Goal: Information Seeking & Learning: Compare options

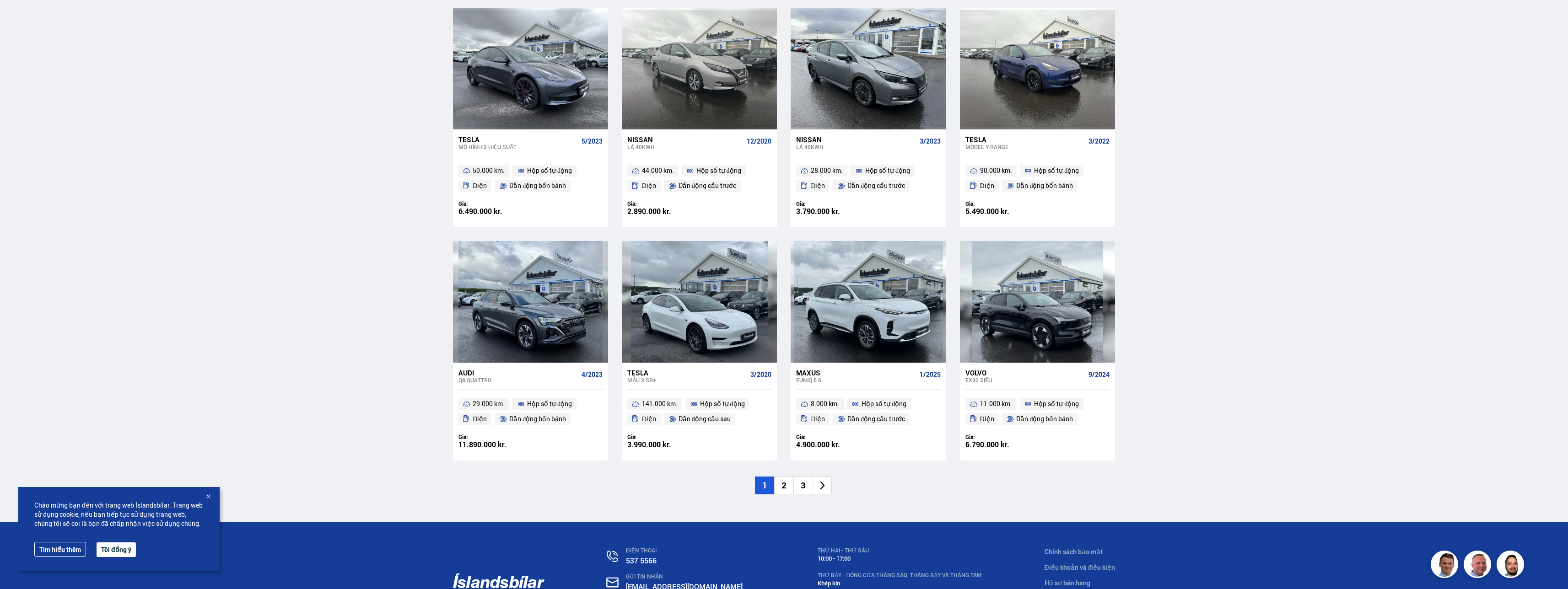
scroll to position [1052, 0]
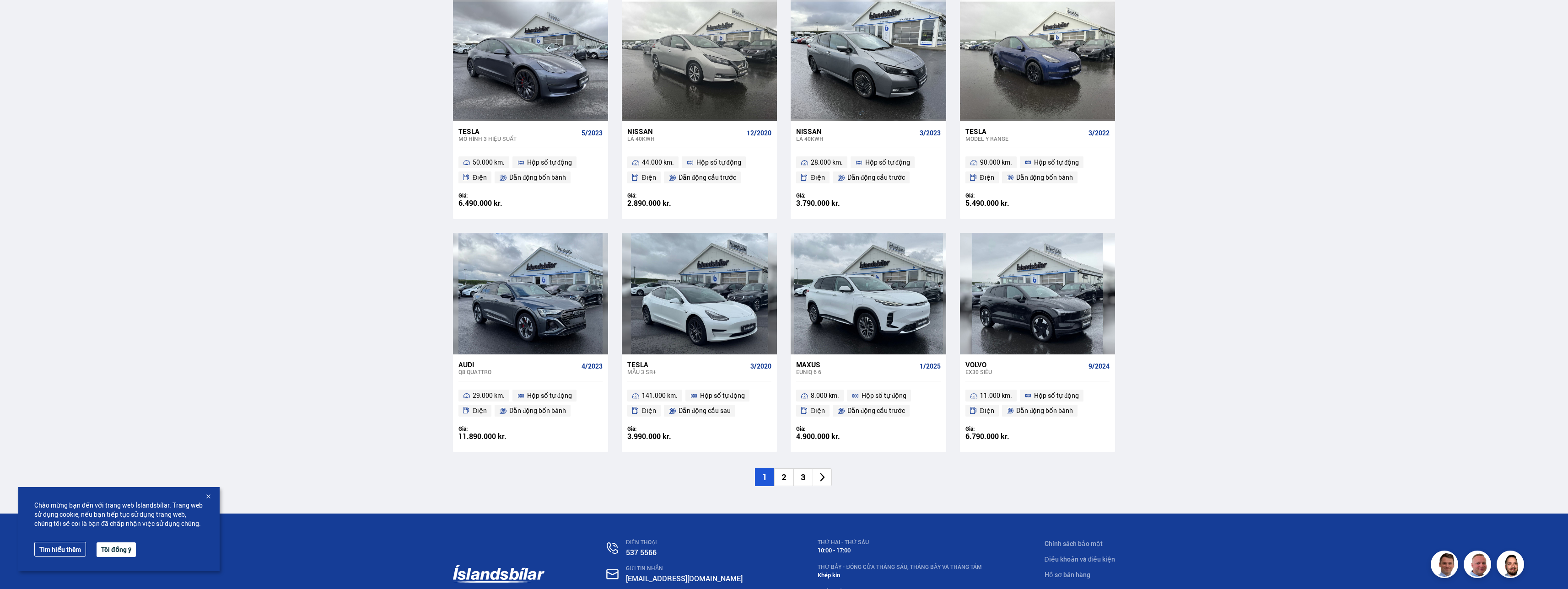
click at [425, 295] on li "2" at bounding box center [784, 477] width 19 height 18
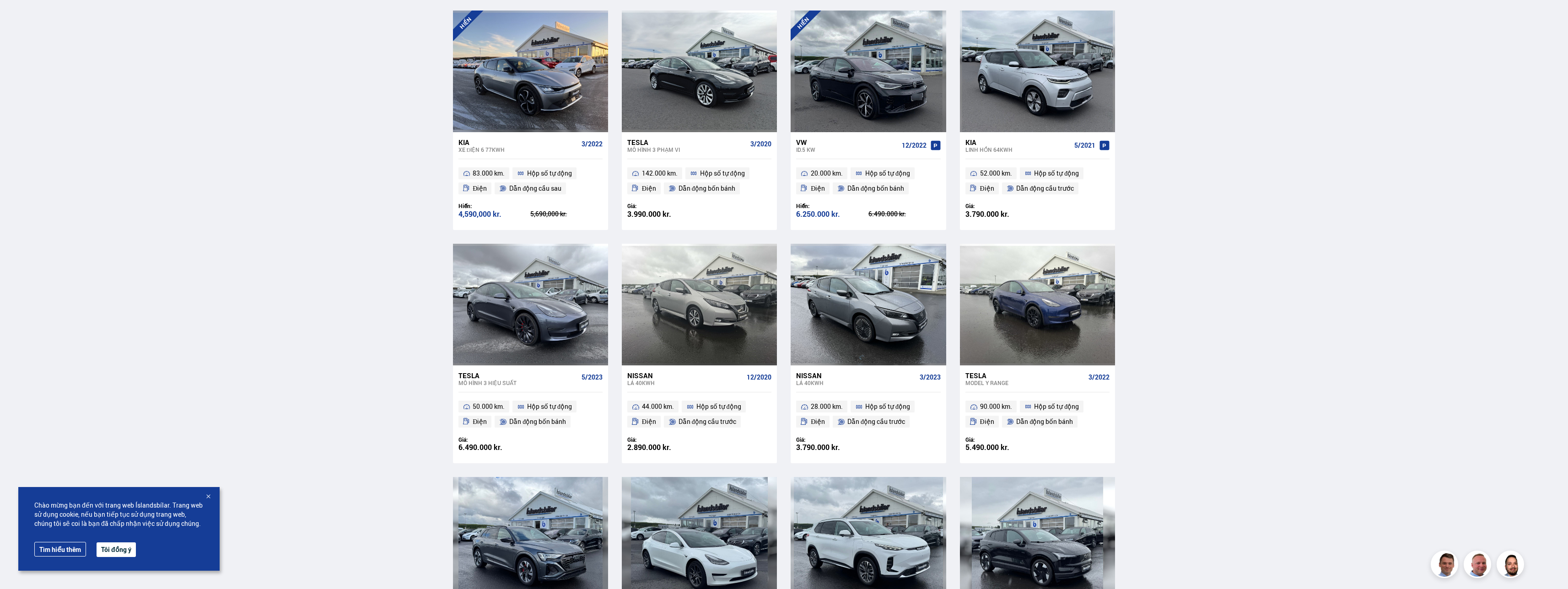
scroll to position [526, 0]
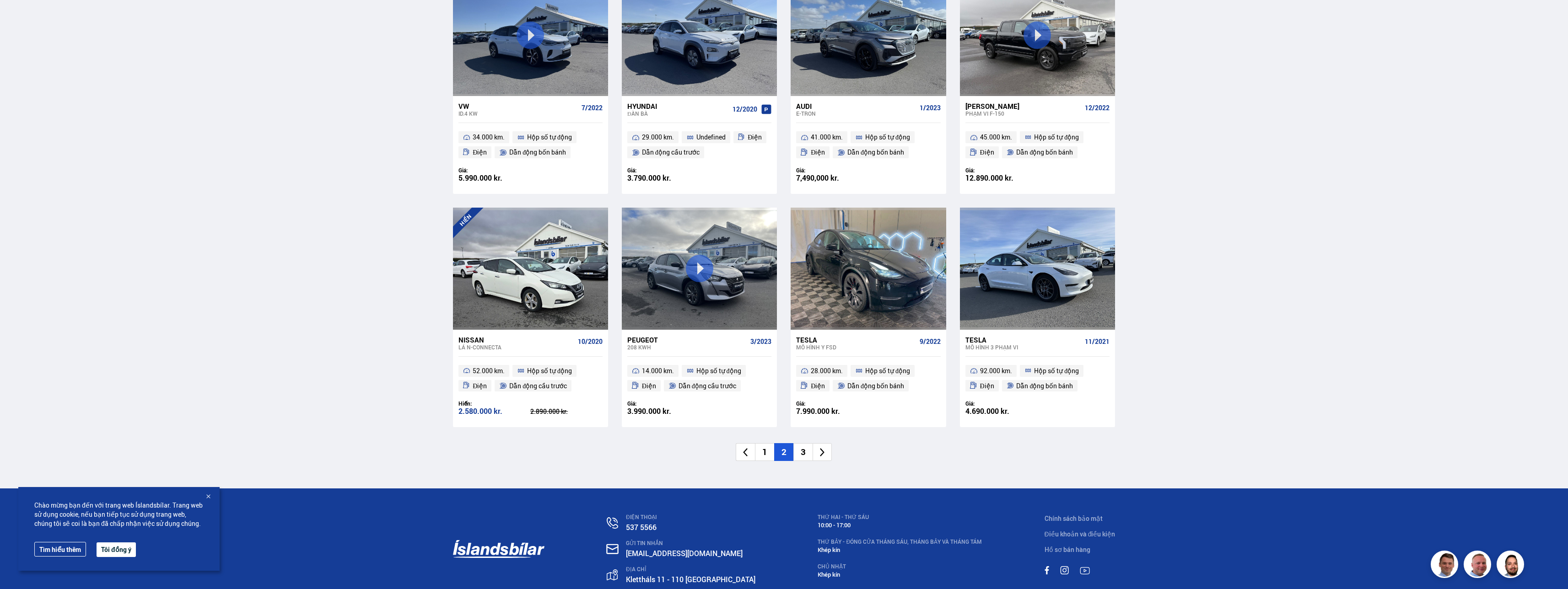
scroll to position [1189, 0]
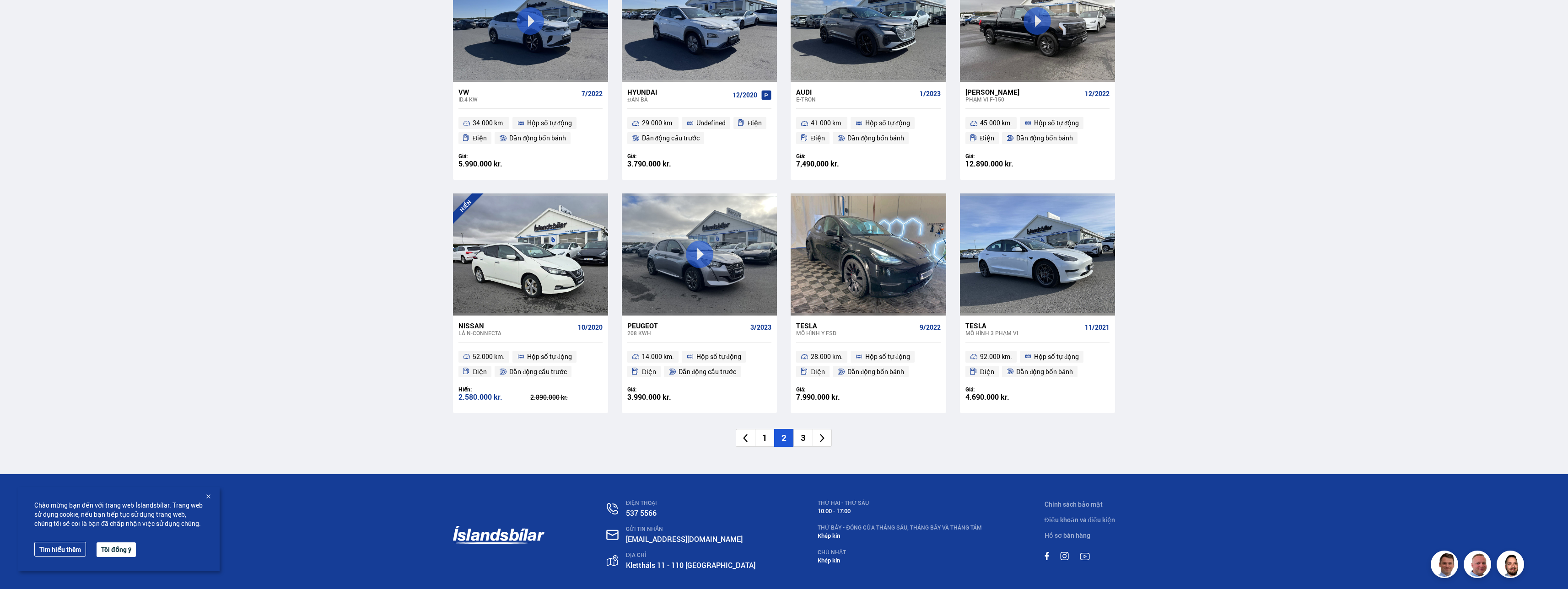
click at [425, 295] on li "3" at bounding box center [803, 437] width 19 height 18
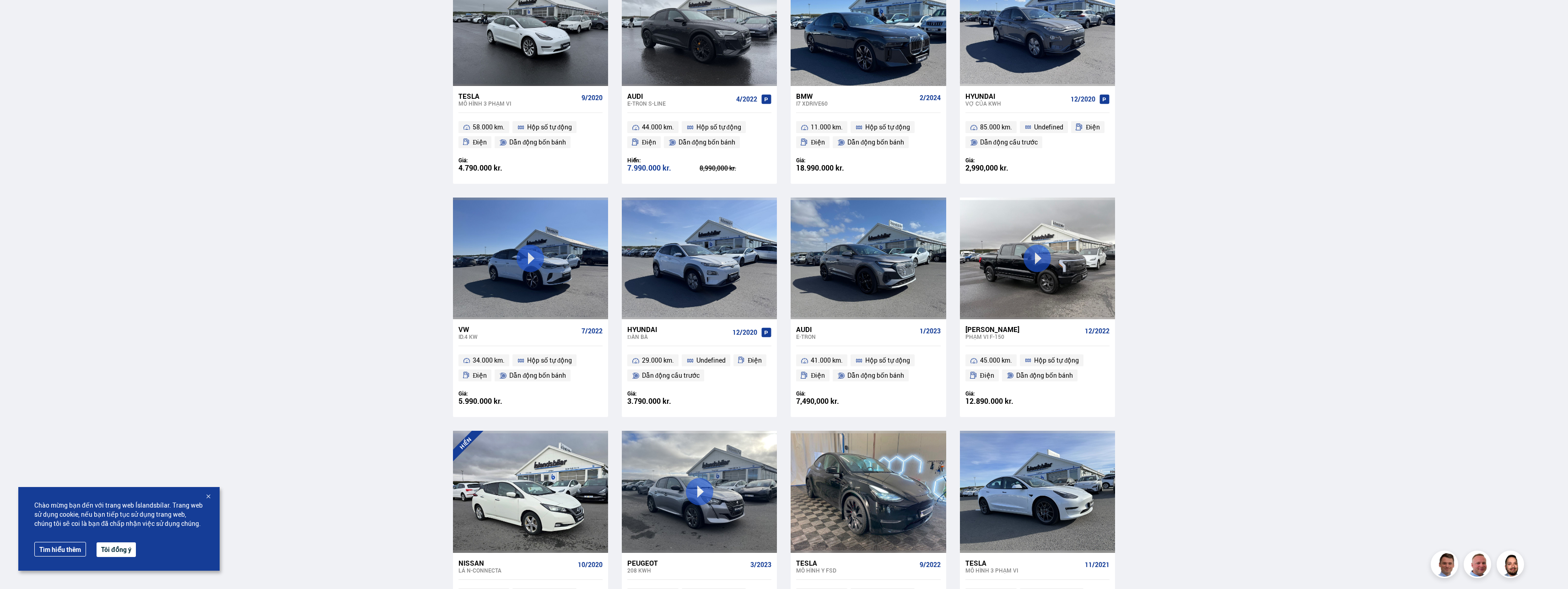
scroll to position [316, 0]
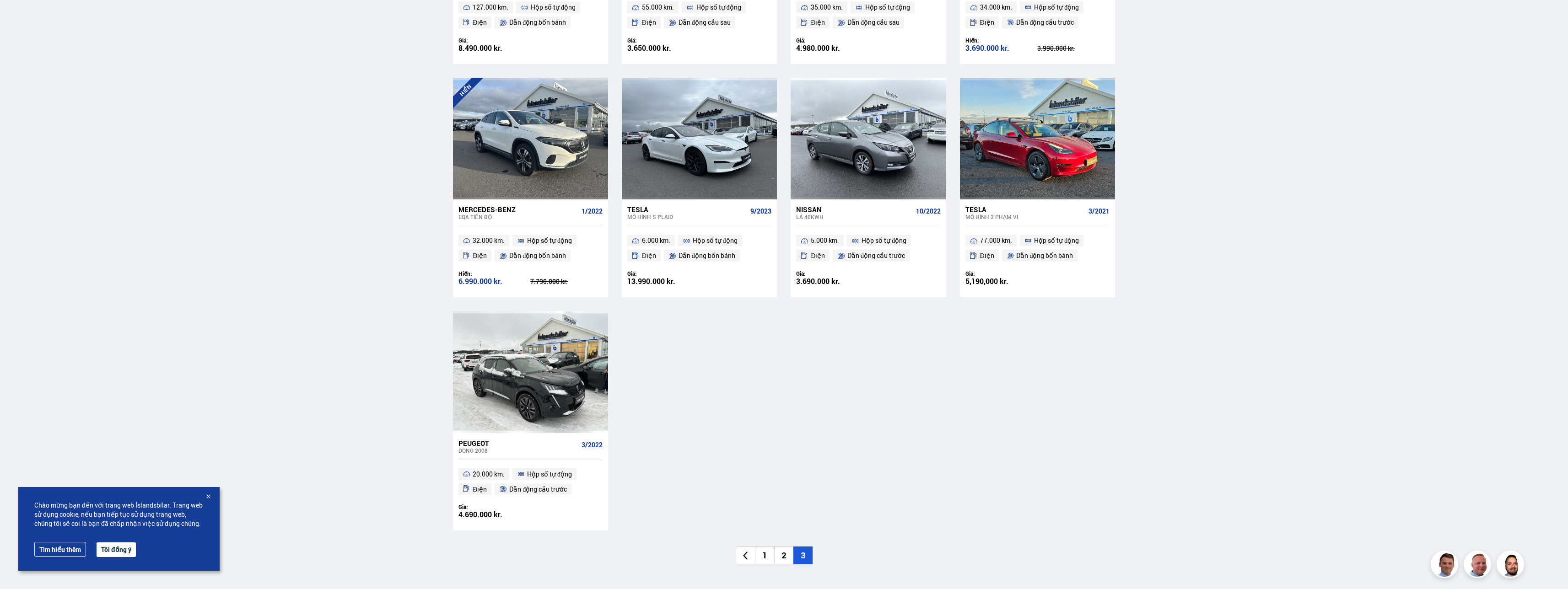
scroll to position [1143, 0]
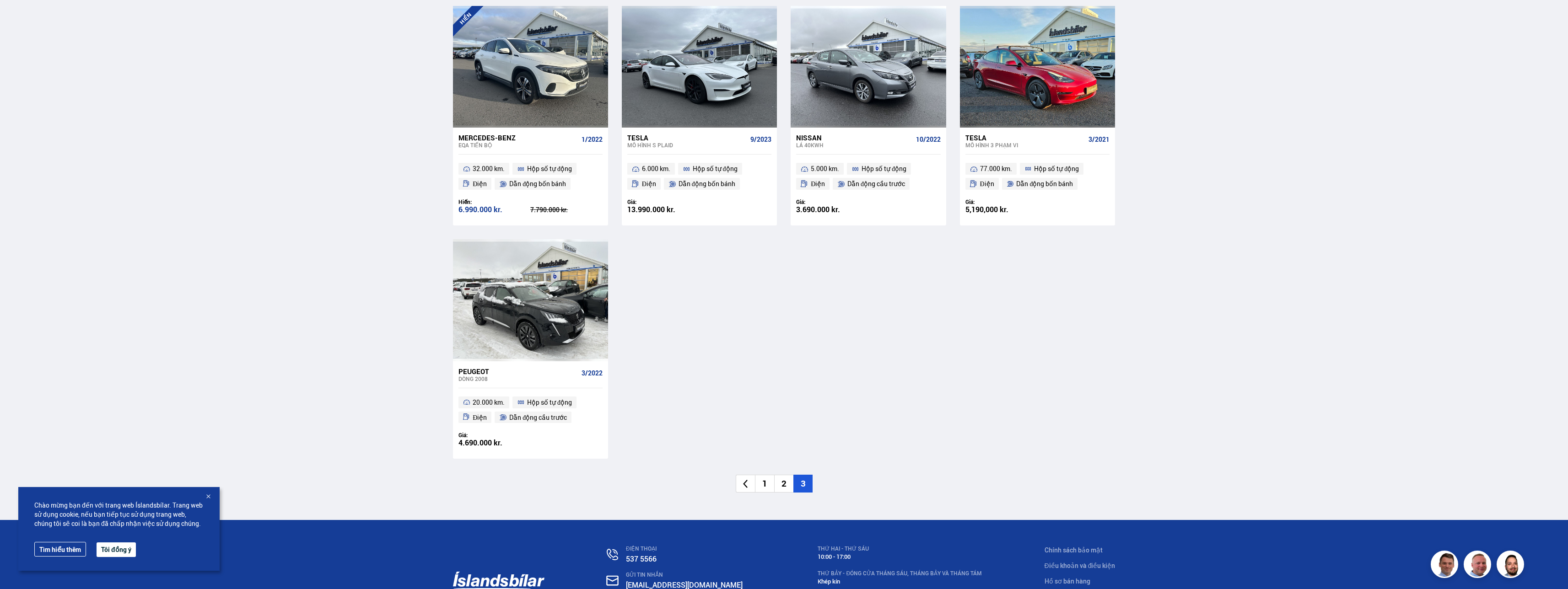
click at [425, 295] on li "2" at bounding box center [784, 483] width 19 height 18
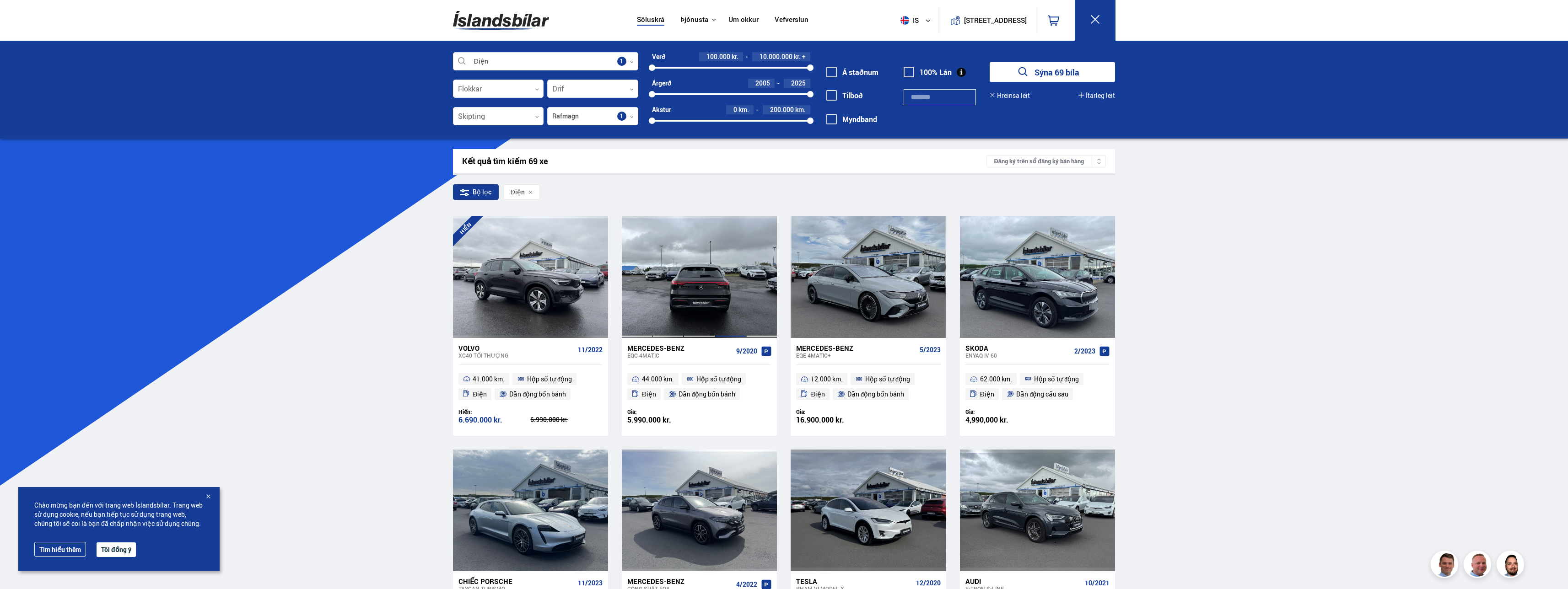
click at [425, 295] on div at bounding box center [730, 277] width 31 height 122
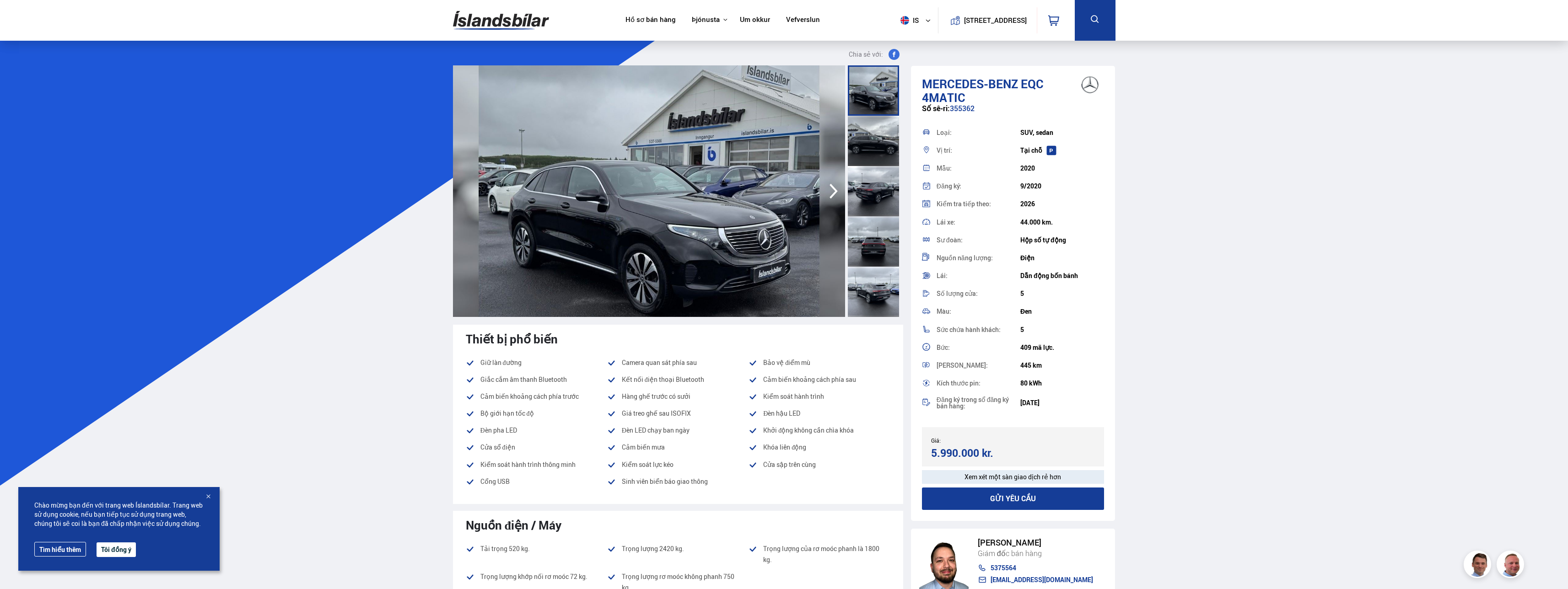
click at [425, 194] on icon "button" at bounding box center [834, 191] width 18 height 22
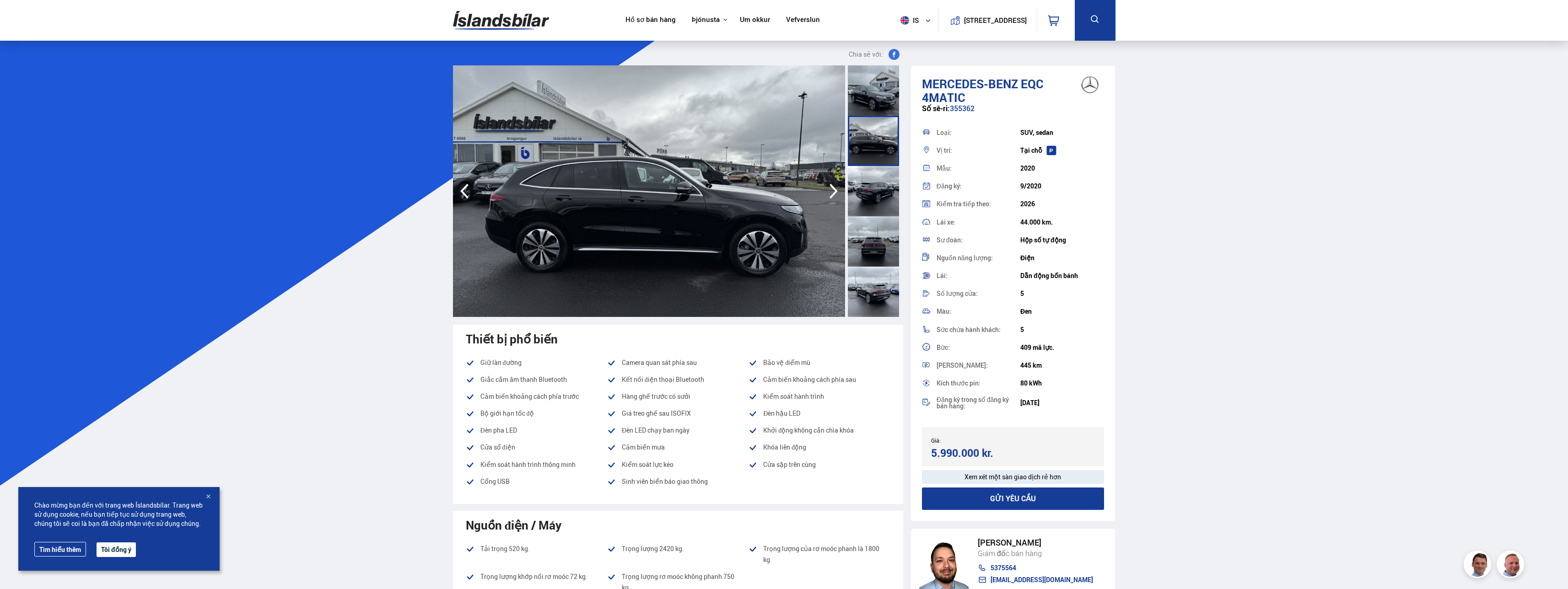
click at [425, 193] on icon "button" at bounding box center [834, 191] width 18 height 22
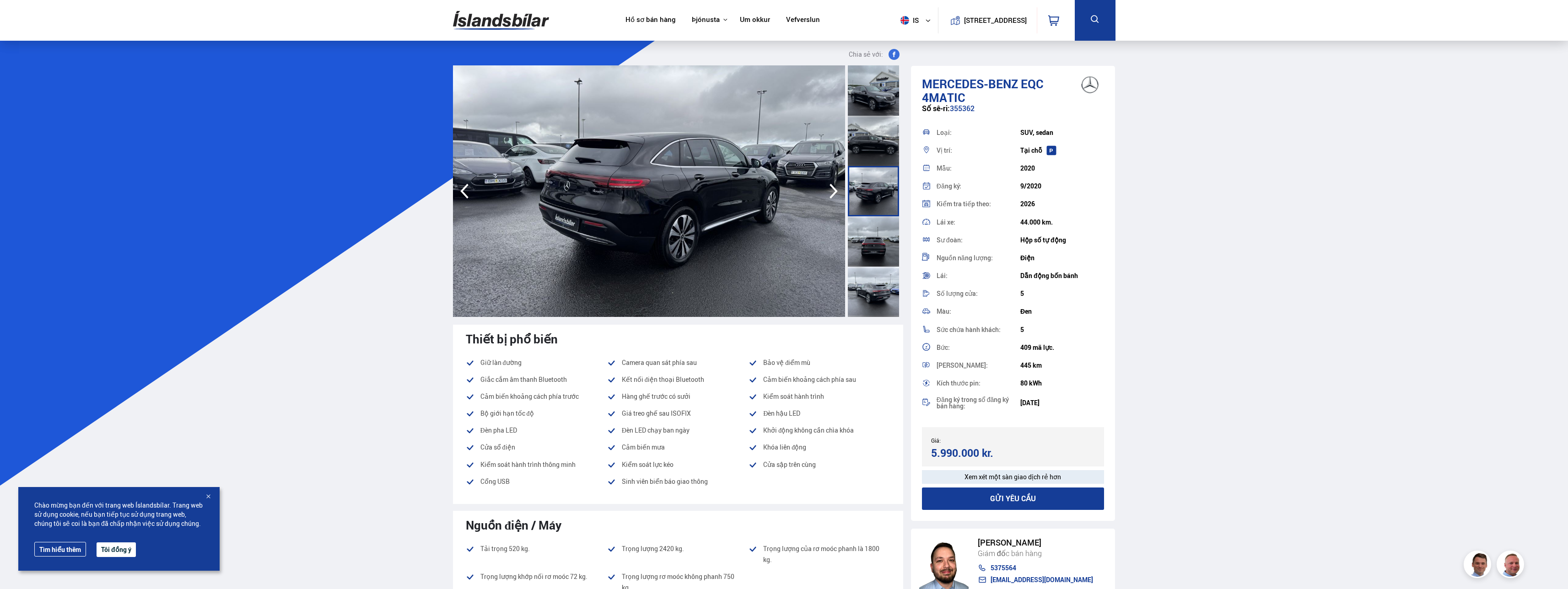
click at [425, 193] on icon "button" at bounding box center [834, 191] width 18 height 22
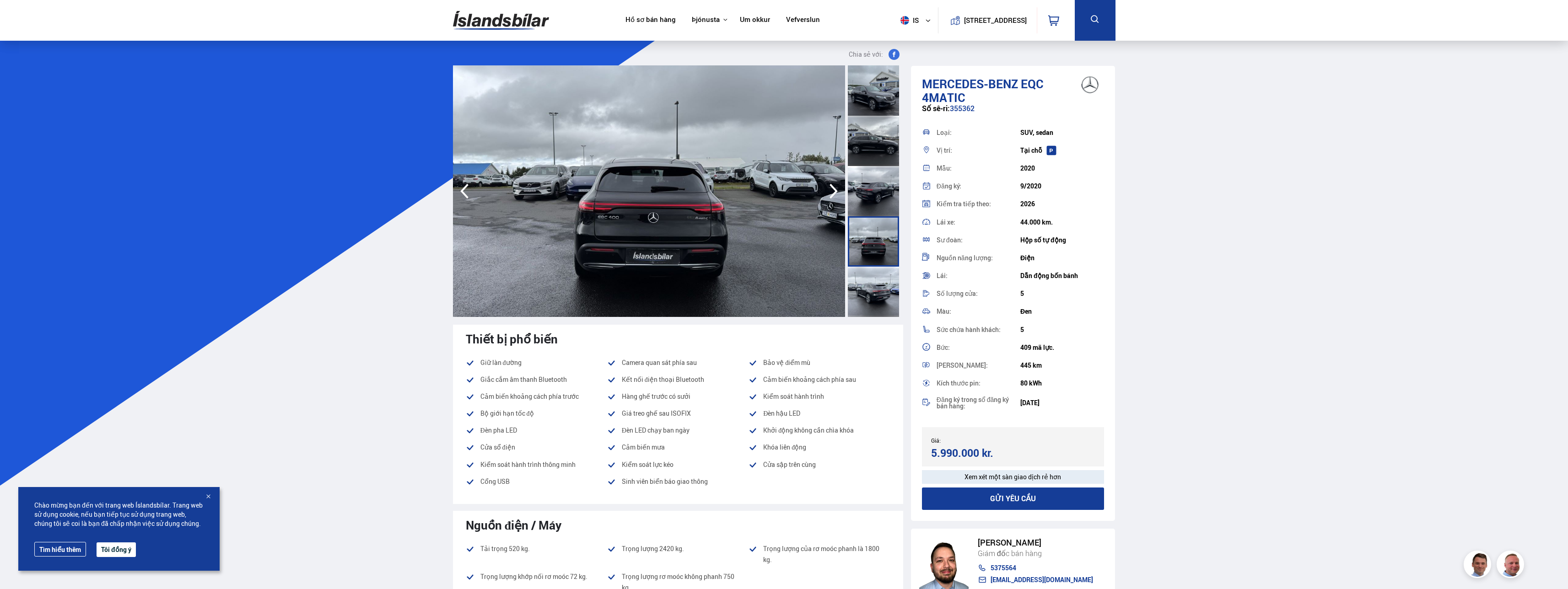
click at [425, 193] on icon "button" at bounding box center [834, 191] width 18 height 22
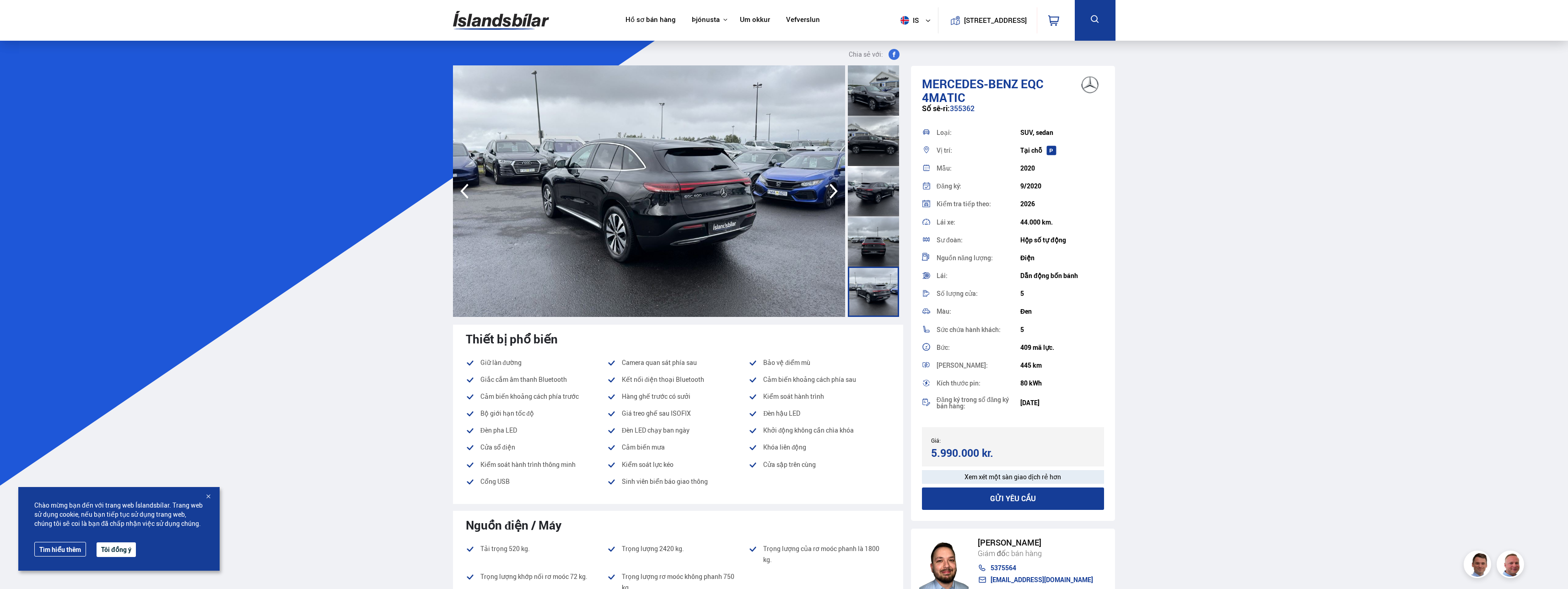
click at [425, 193] on icon "button" at bounding box center [834, 191] width 18 height 22
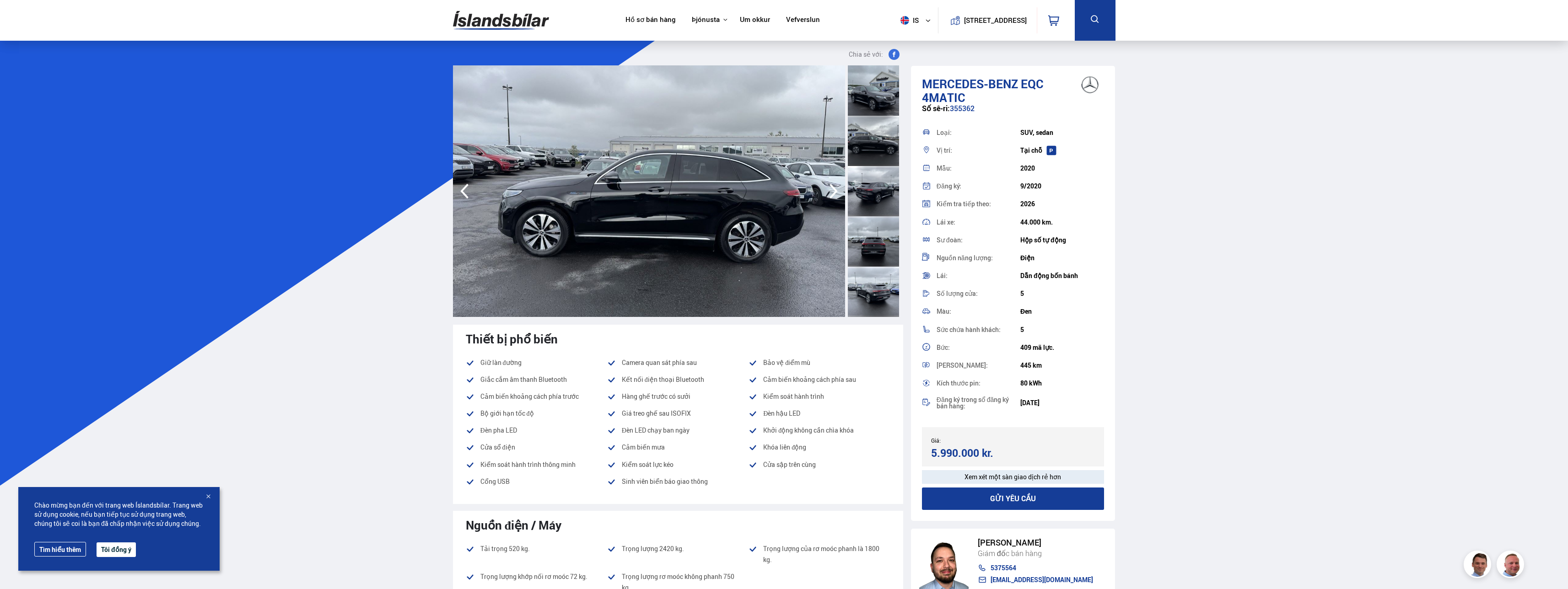
click at [425, 192] on icon "button" at bounding box center [834, 191] width 18 height 22
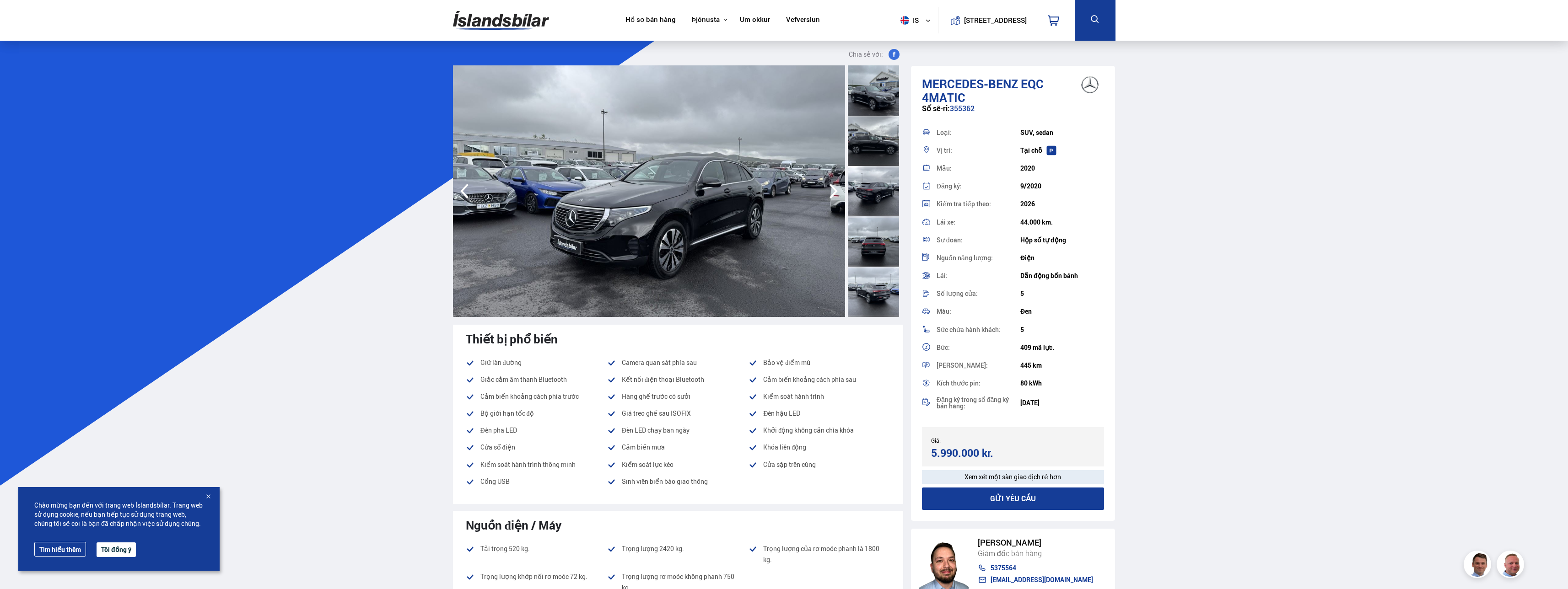
click at [425, 192] on icon "button" at bounding box center [834, 191] width 18 height 22
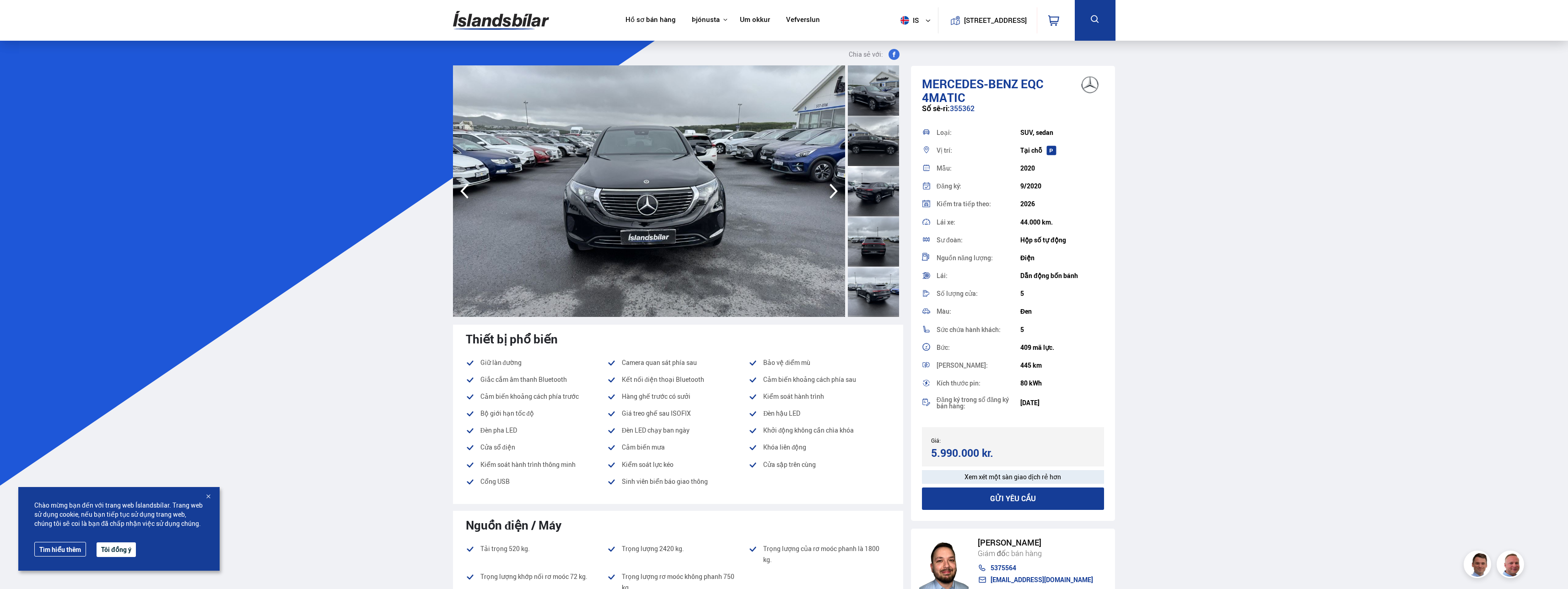
click at [425, 192] on icon "button" at bounding box center [834, 191] width 18 height 22
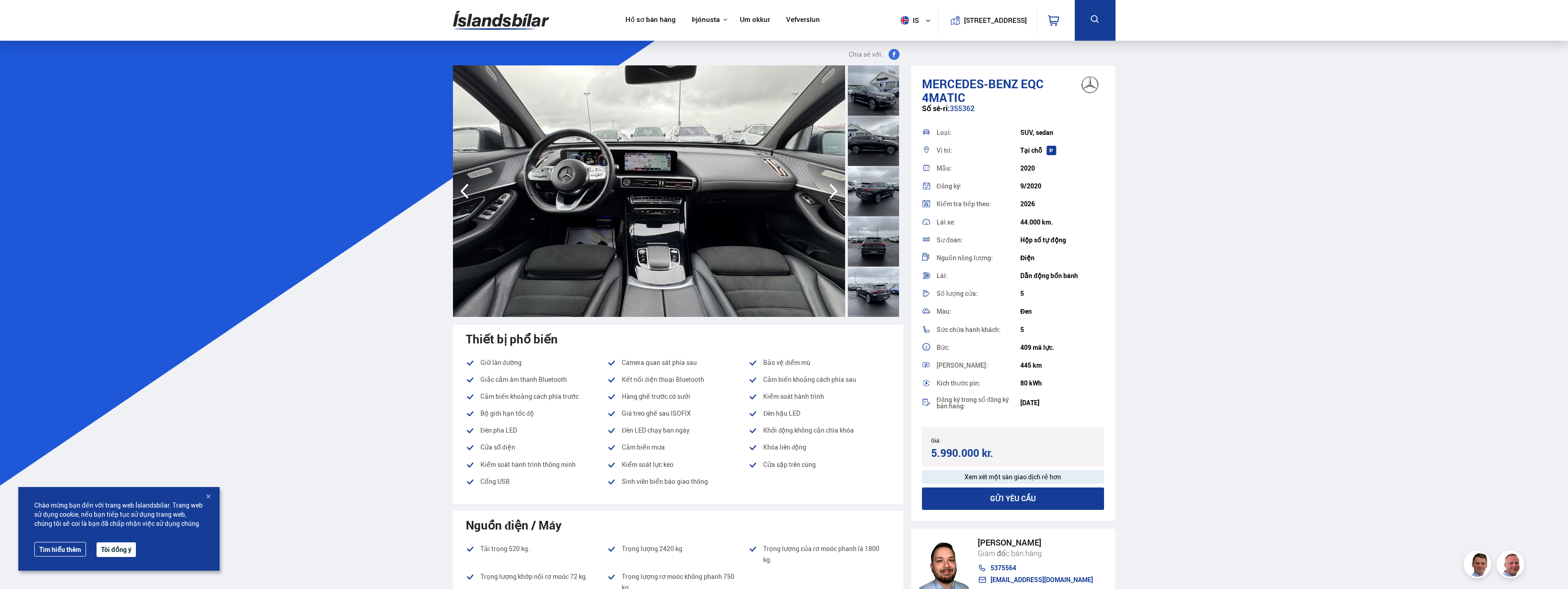
click at [425, 192] on icon "button" at bounding box center [834, 191] width 18 height 22
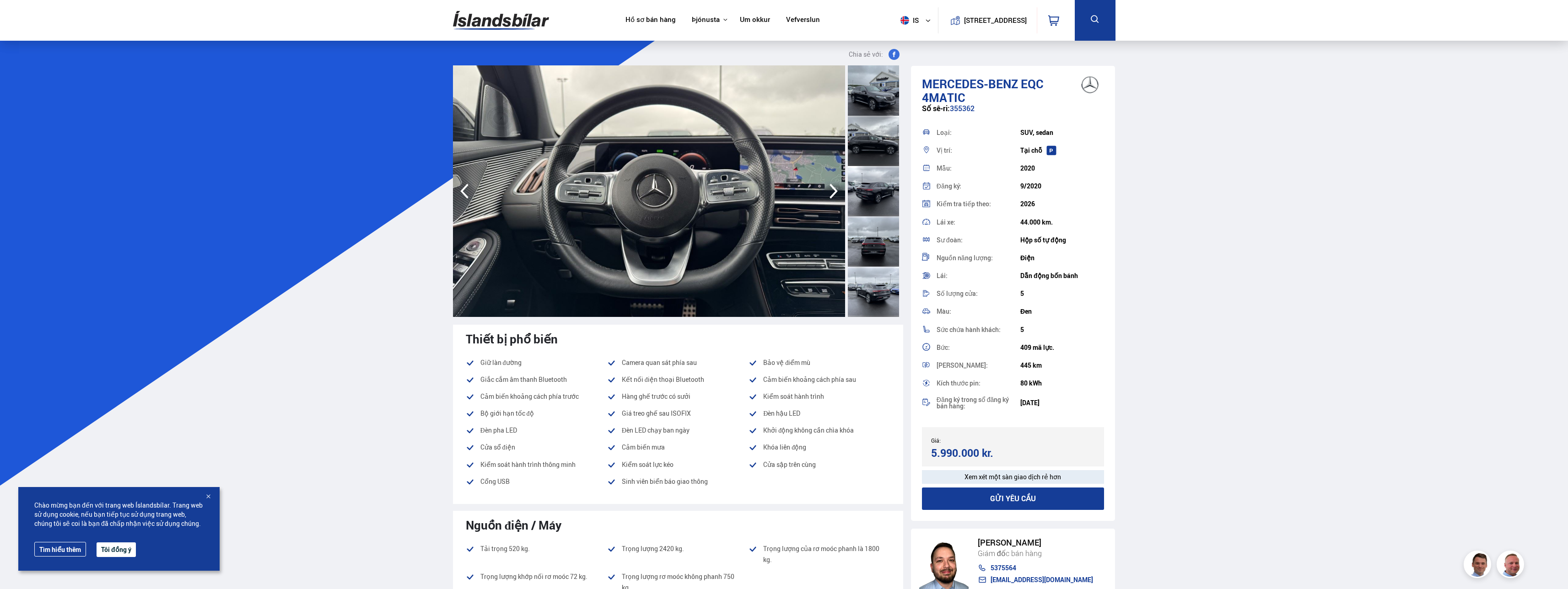
click at [425, 192] on icon "button" at bounding box center [834, 191] width 18 height 22
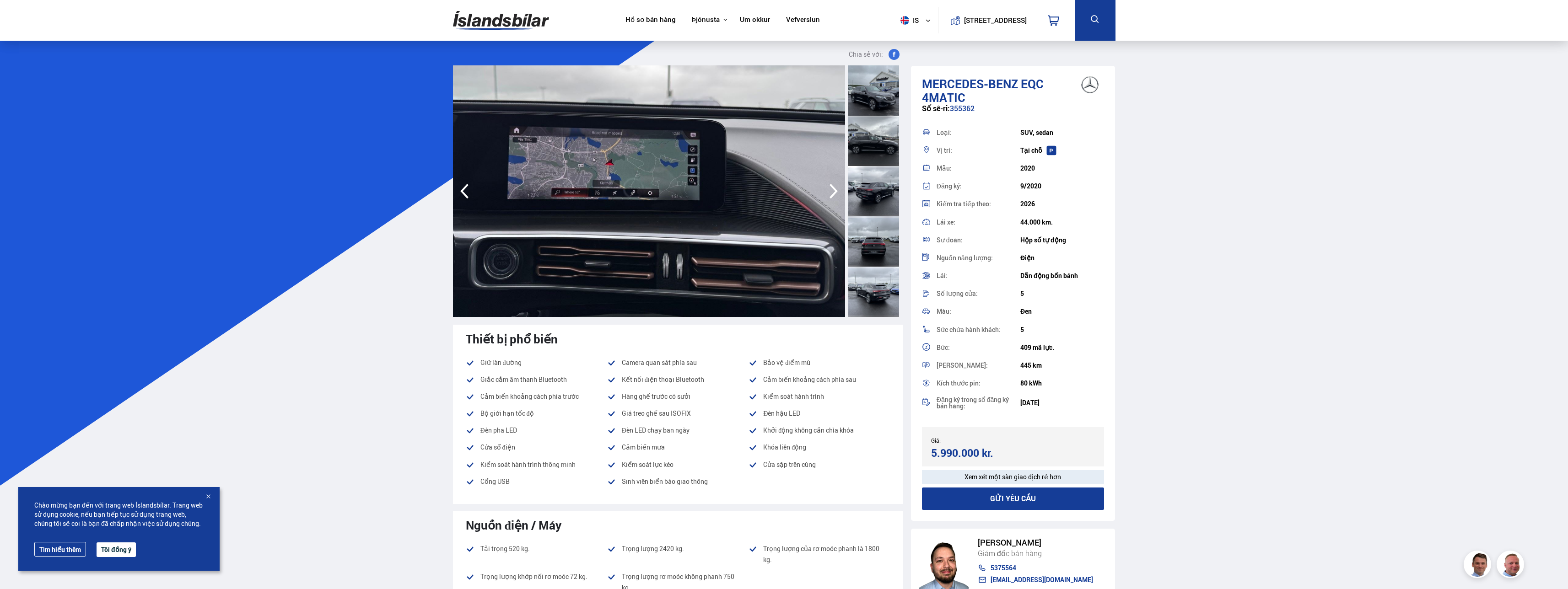
click at [425, 192] on icon "button" at bounding box center [834, 191] width 18 height 22
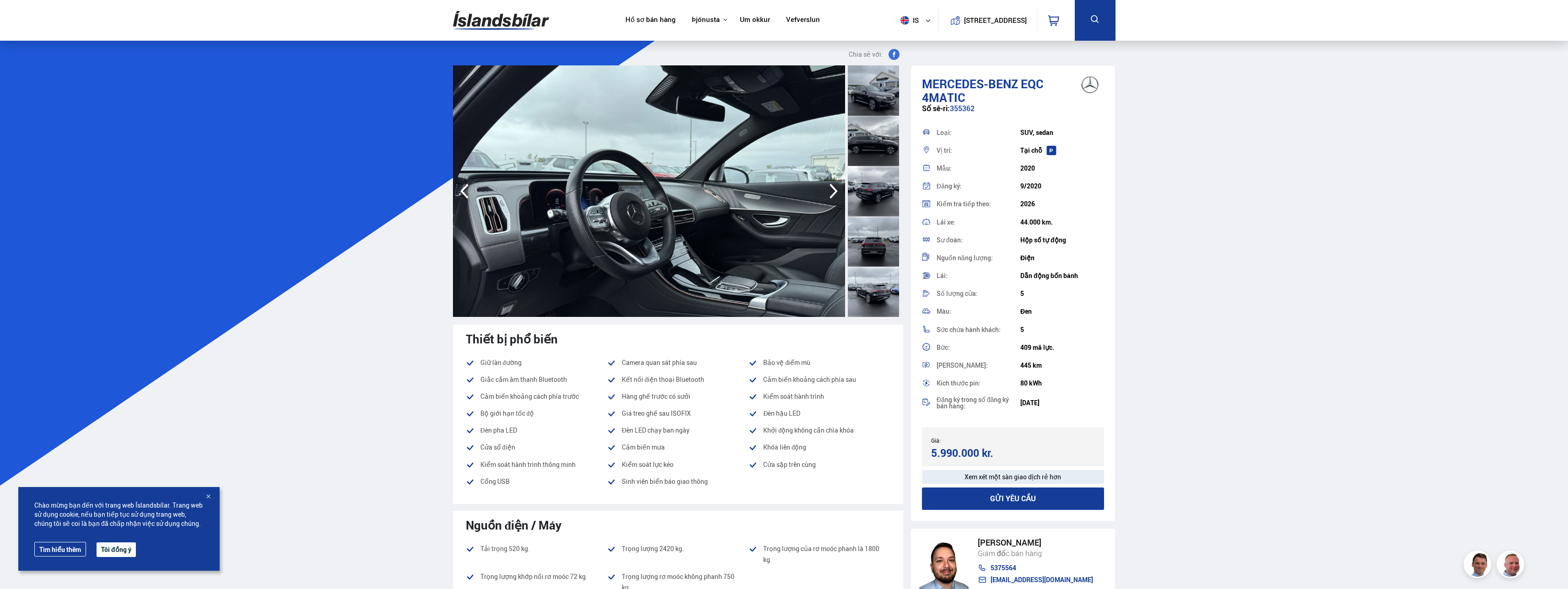
click at [425, 192] on icon "button" at bounding box center [834, 191] width 18 height 22
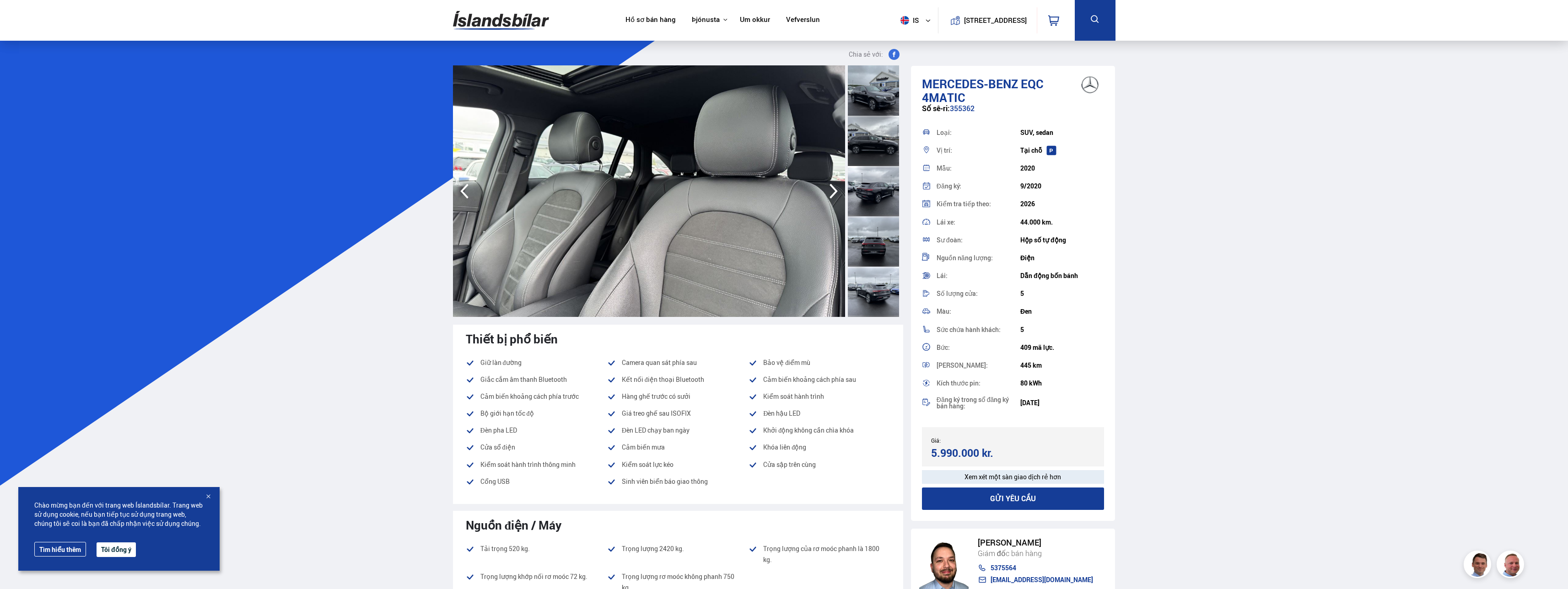
click at [425, 192] on icon "button" at bounding box center [834, 191] width 18 height 22
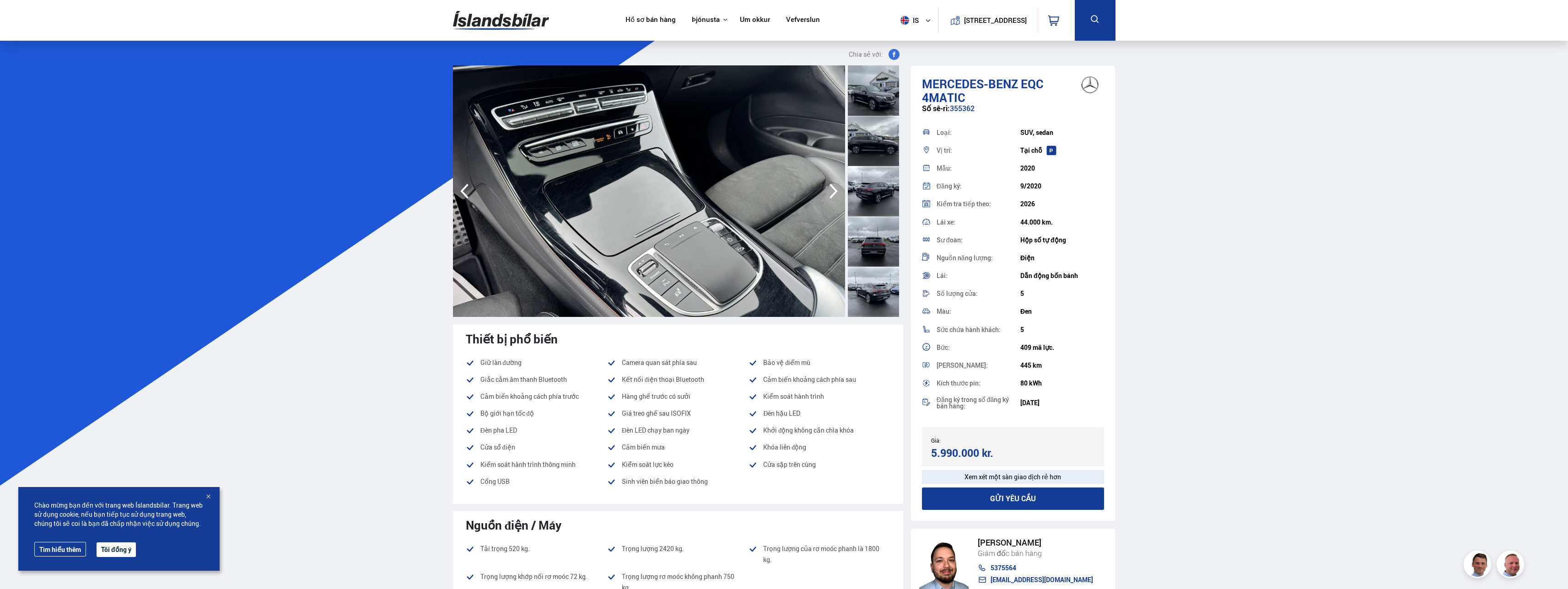
click at [425, 192] on icon "button" at bounding box center [834, 191] width 18 height 22
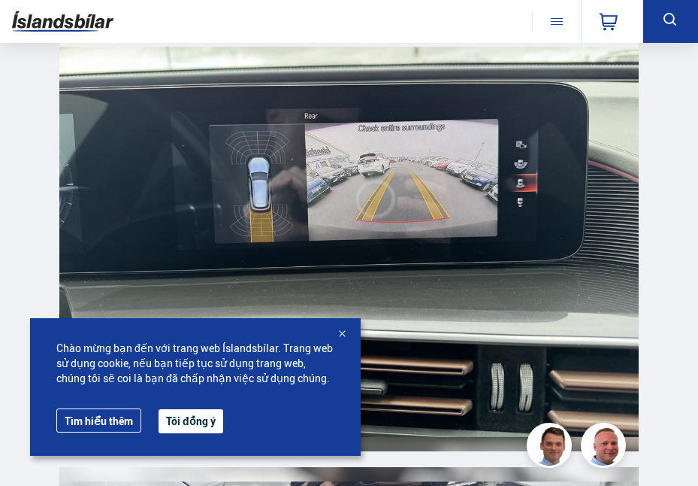
scroll to position [14658, 0]
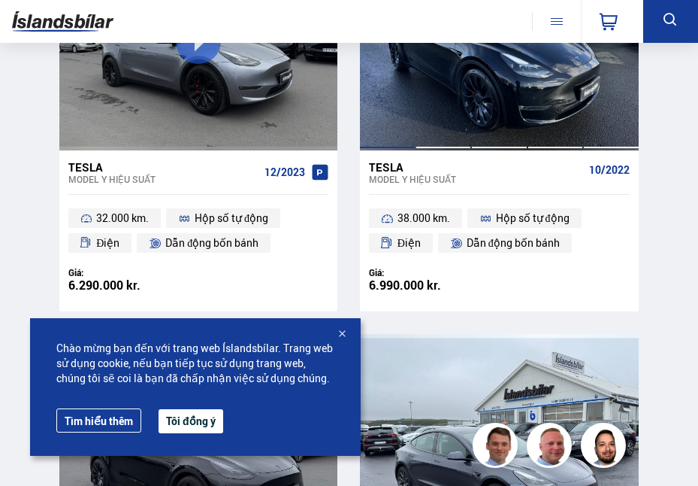
scroll to position [1052, 0]
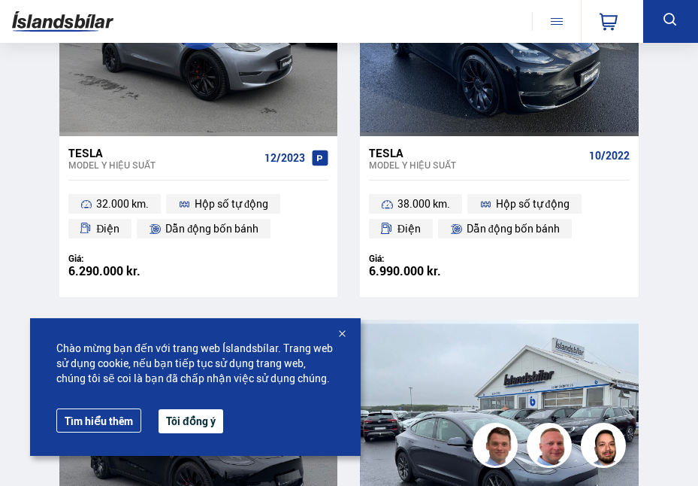
click at [345, 331] on div at bounding box center [341, 334] width 15 height 15
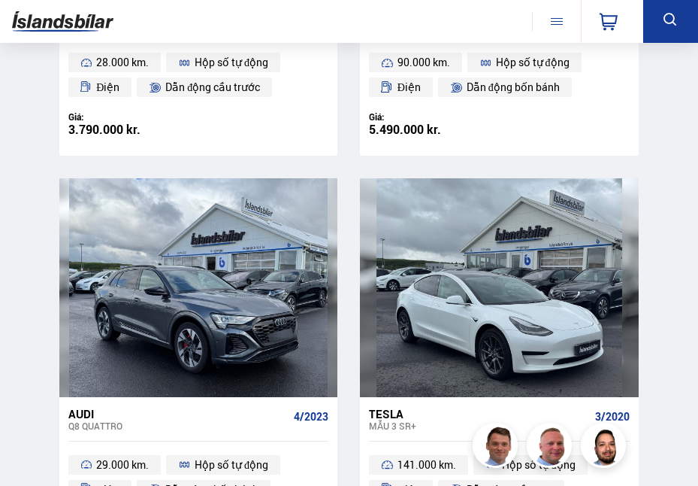
scroll to position [4209, 0]
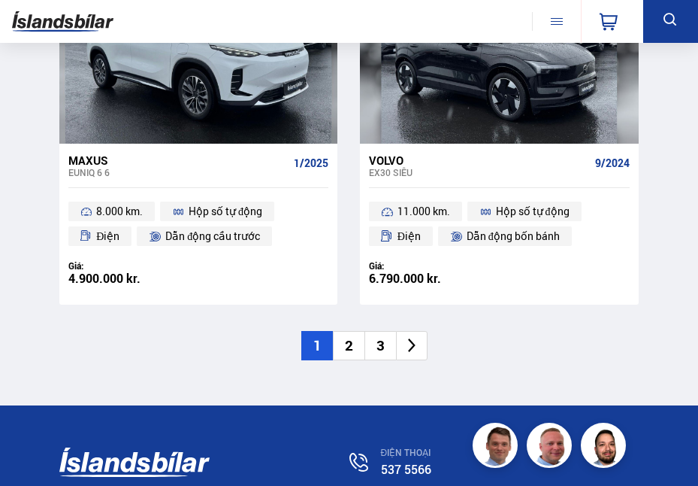
click at [347, 340] on li "2" at bounding box center [349, 345] width 32 height 29
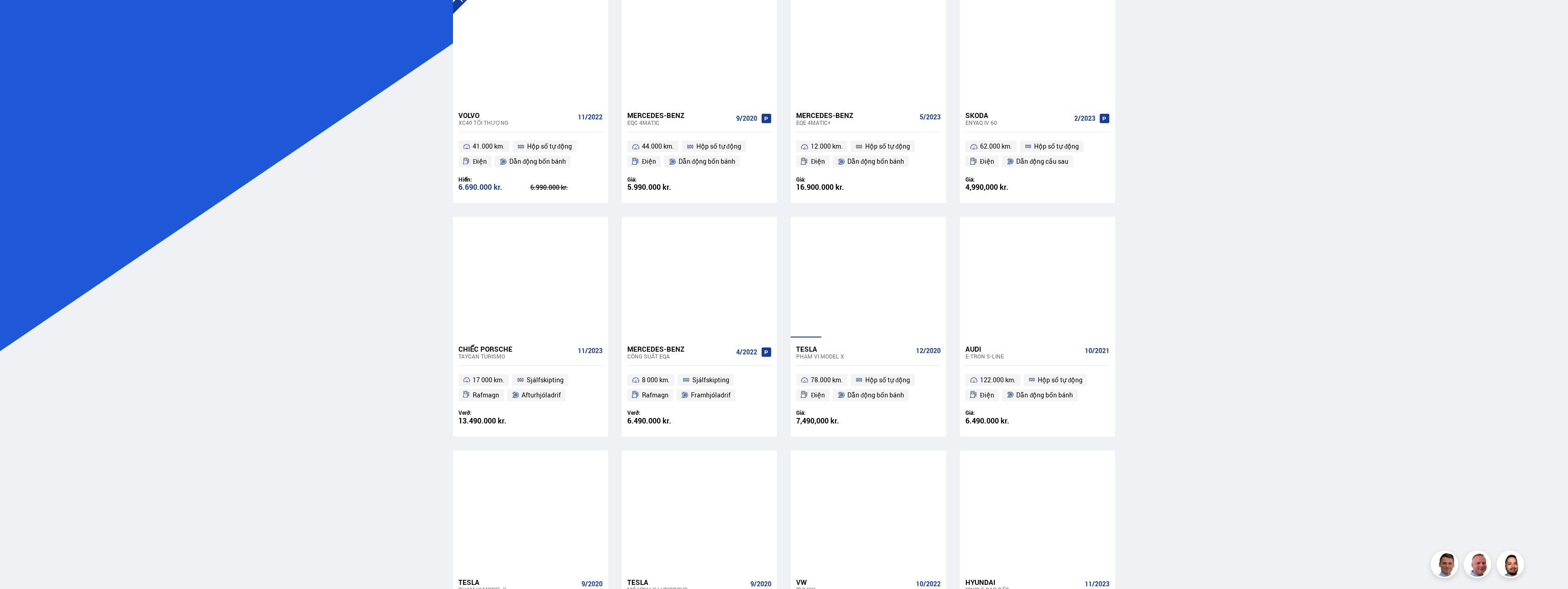
scroll to position [138, 0]
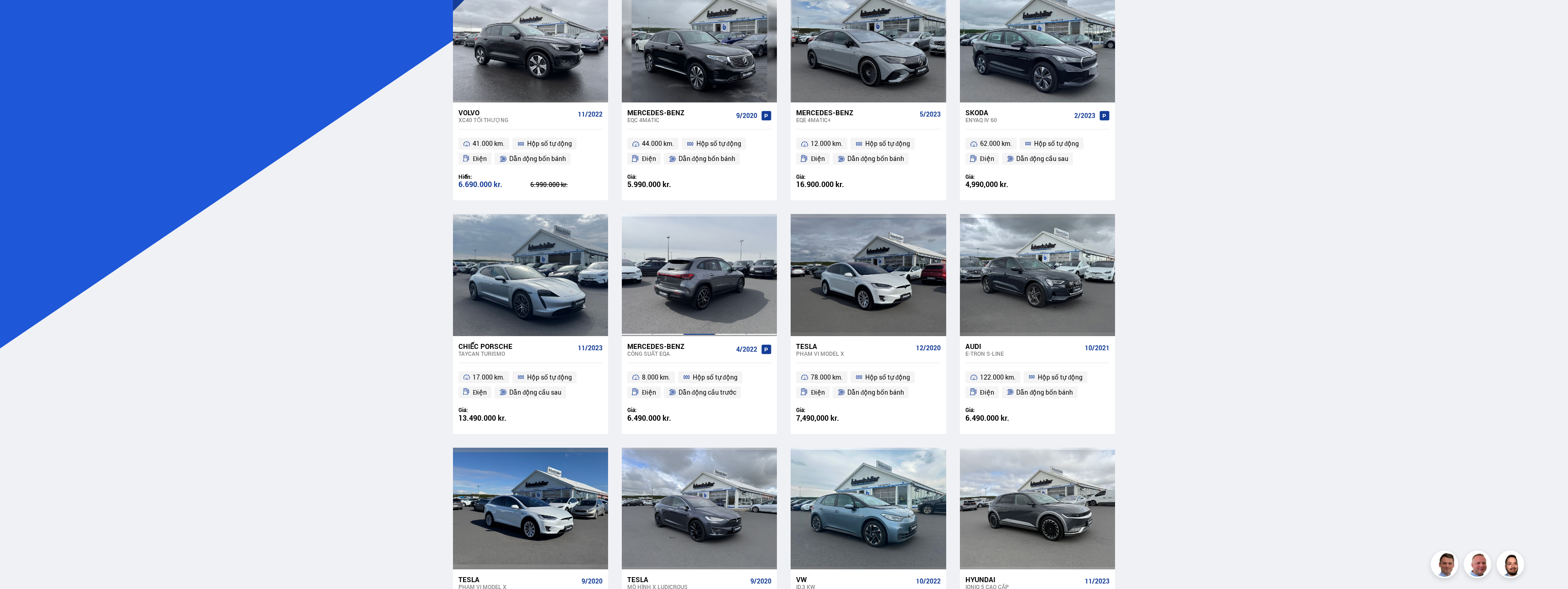
click at [425, 295] on div at bounding box center [699, 275] width 31 height 122
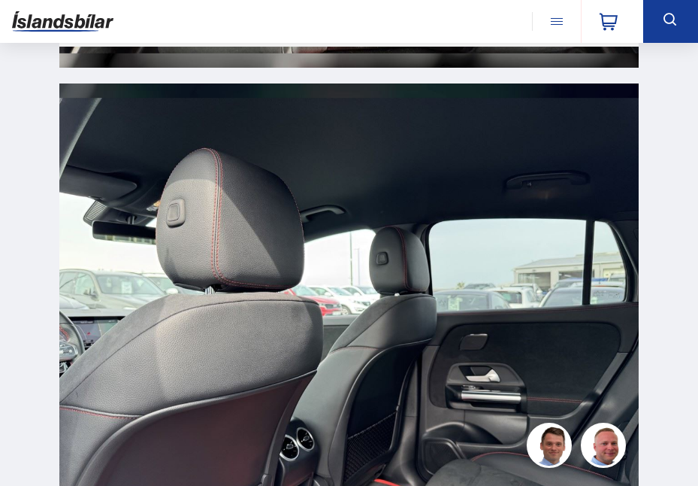
scroll to position [11050, 0]
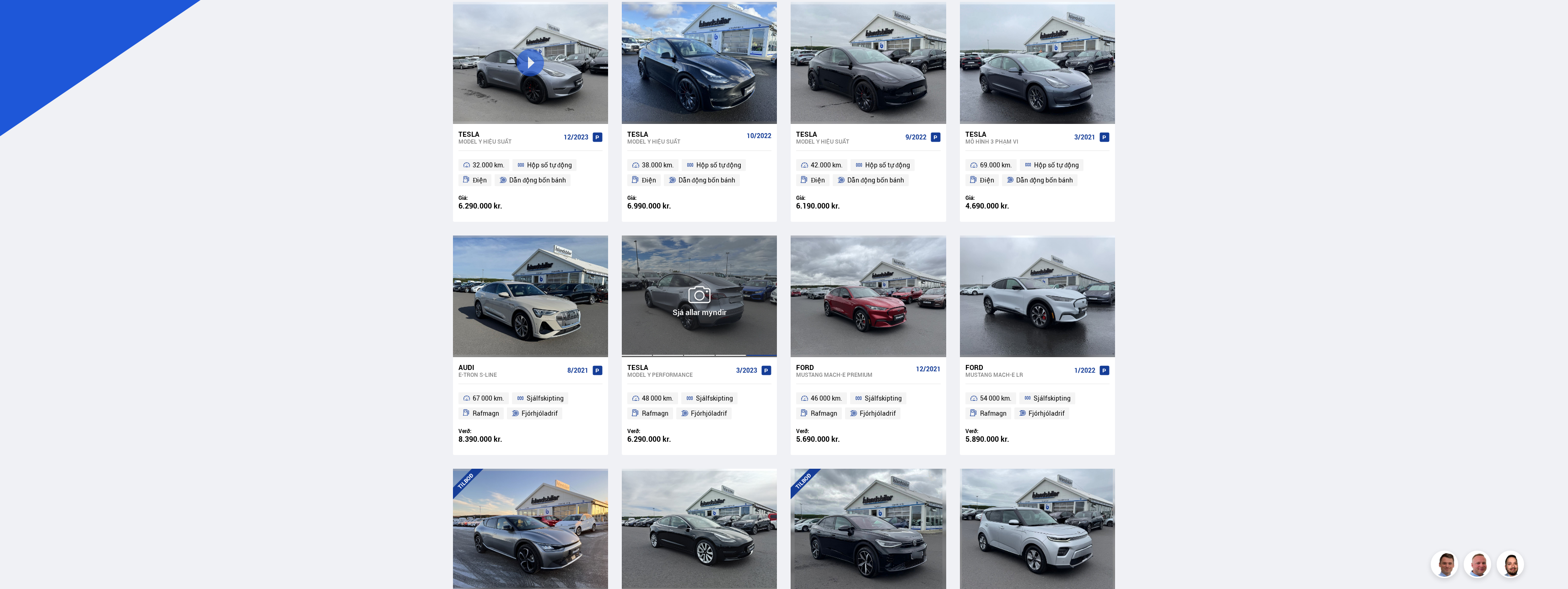
scroll to position [366, 0]
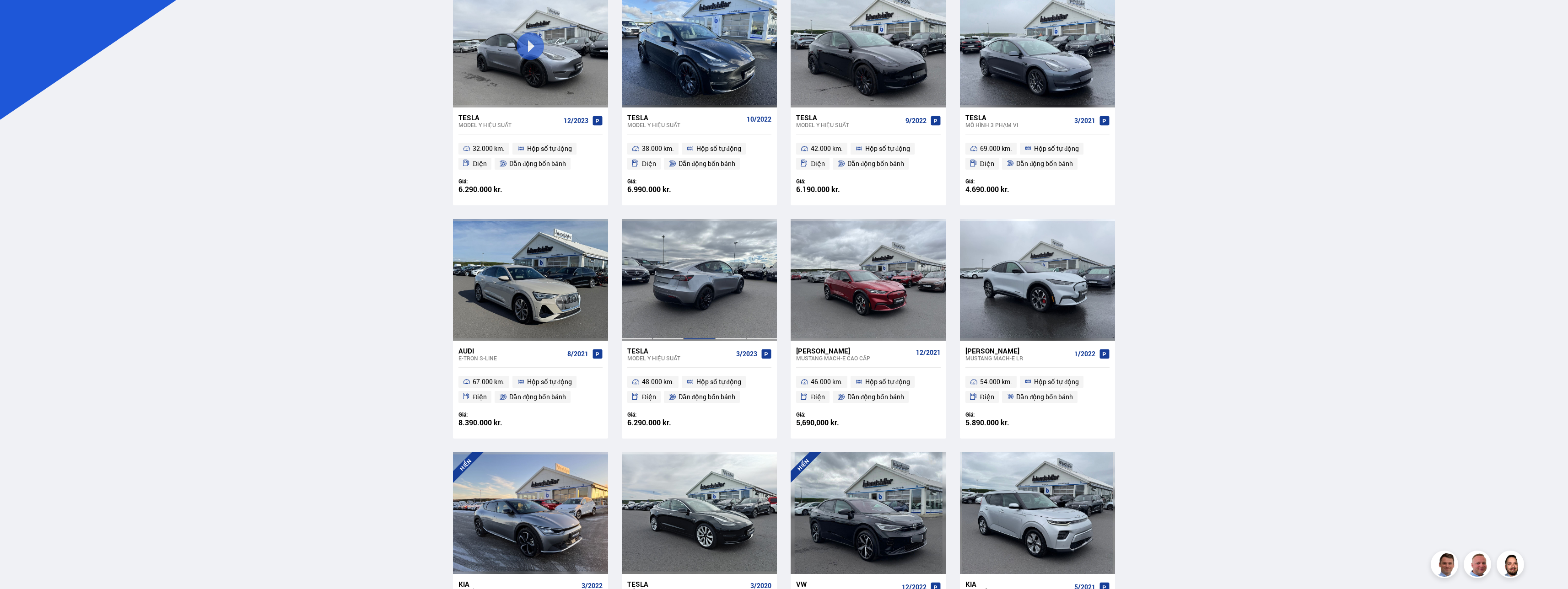
click at [425, 295] on div at bounding box center [699, 280] width 31 height 122
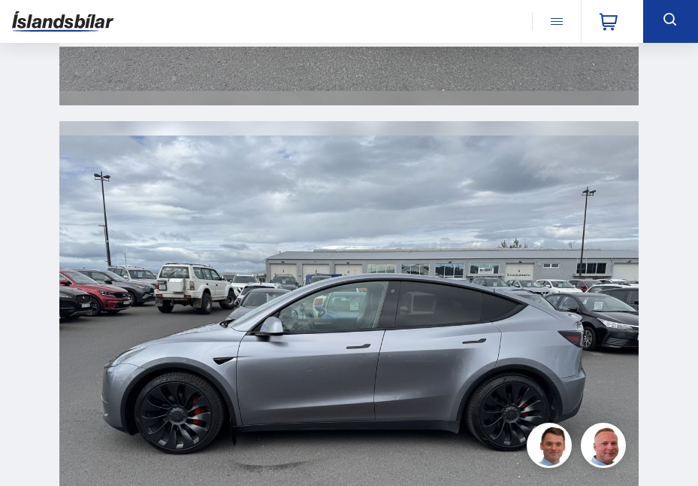
scroll to position [5337, 0]
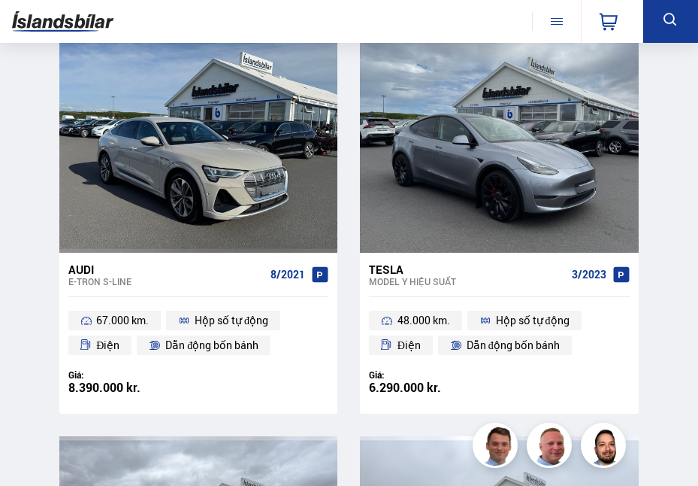
scroll to position [1729, 0]
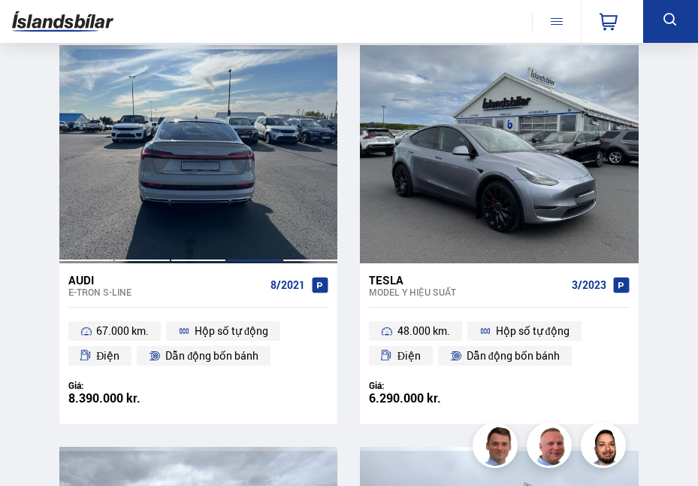
click at [247, 207] on div at bounding box center [254, 154] width 56 height 218
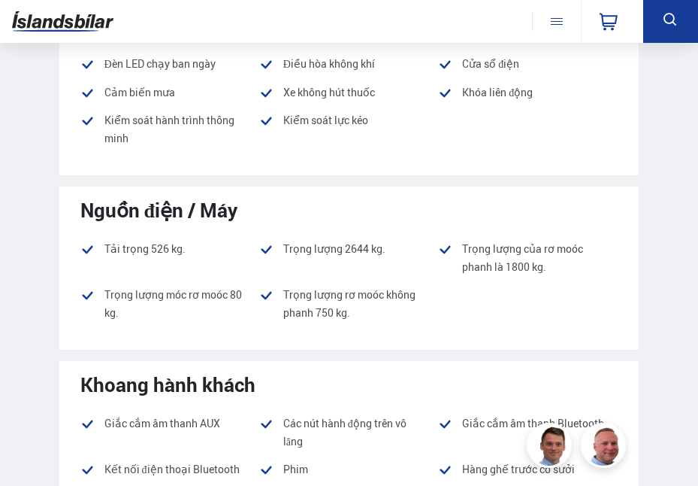
scroll to position [1654, 0]
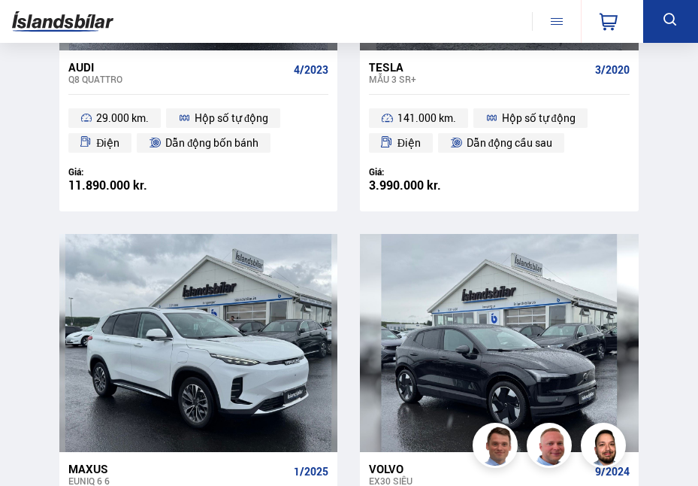
scroll to position [4585, 0]
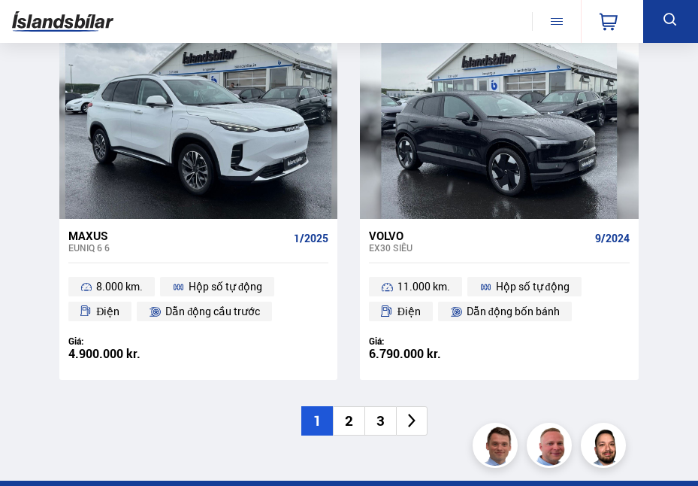
click at [375, 426] on li "3" at bounding box center [381, 420] width 32 height 29
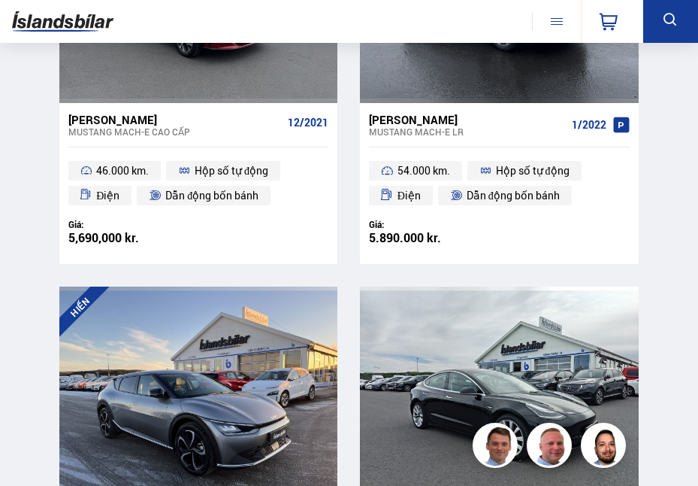
scroll to position [1061, 0]
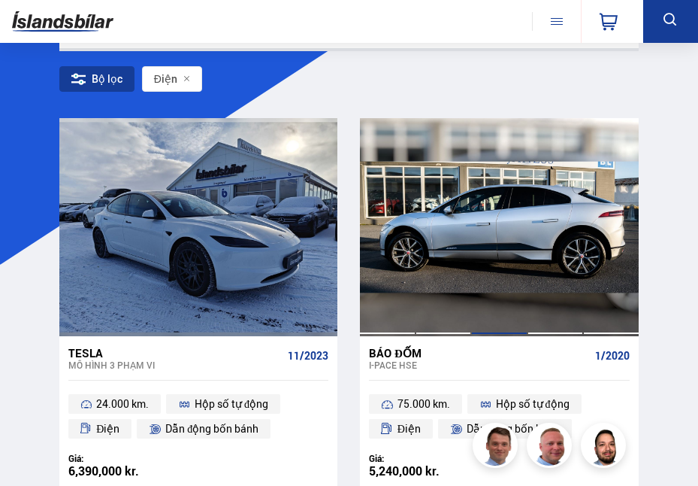
scroll to position [75, 0]
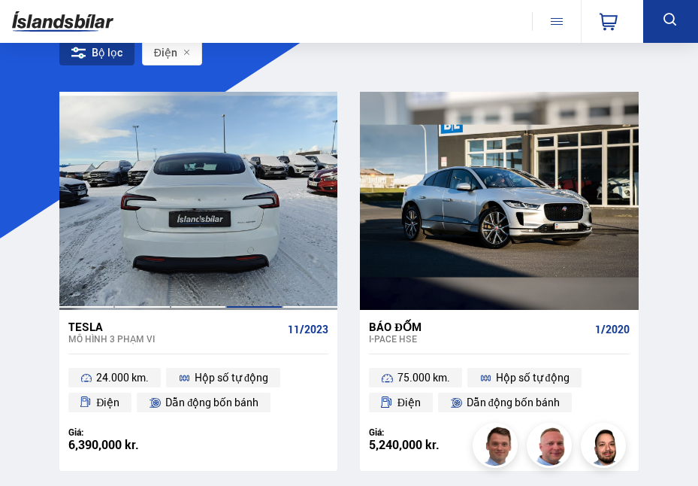
click at [248, 254] on div at bounding box center [254, 201] width 56 height 218
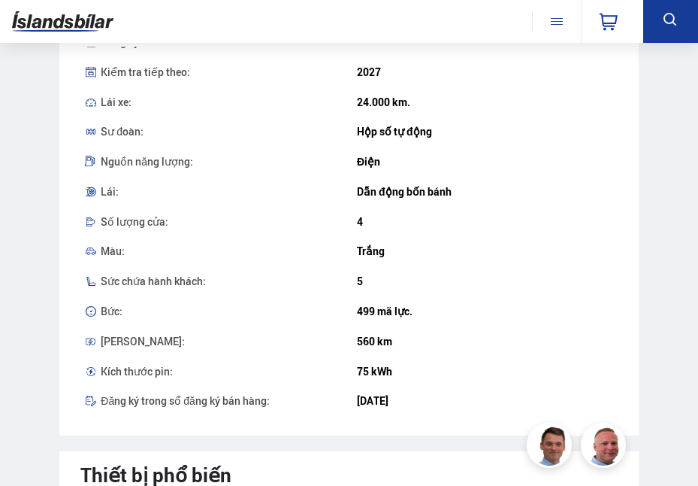
scroll to position [677, 0]
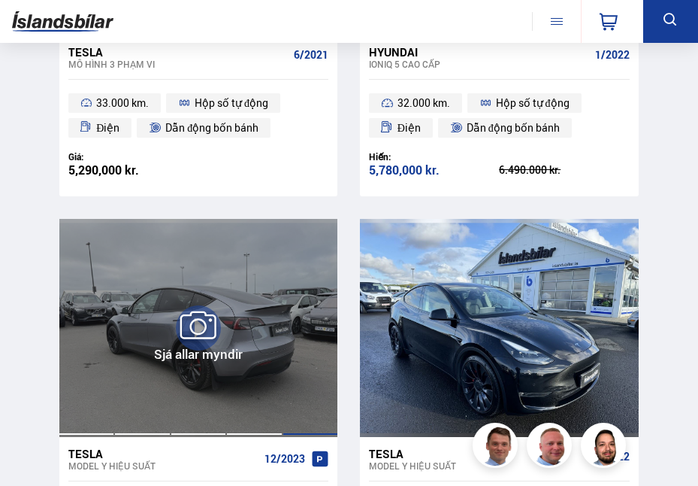
scroll to position [977, 0]
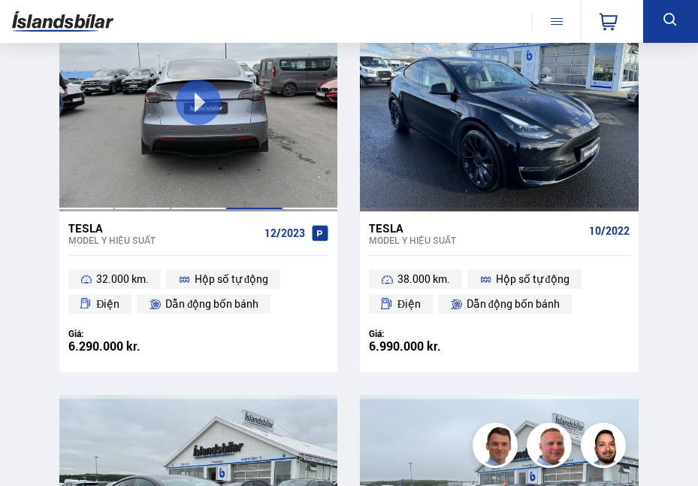
click at [266, 156] on div at bounding box center [254, 102] width 56 height 218
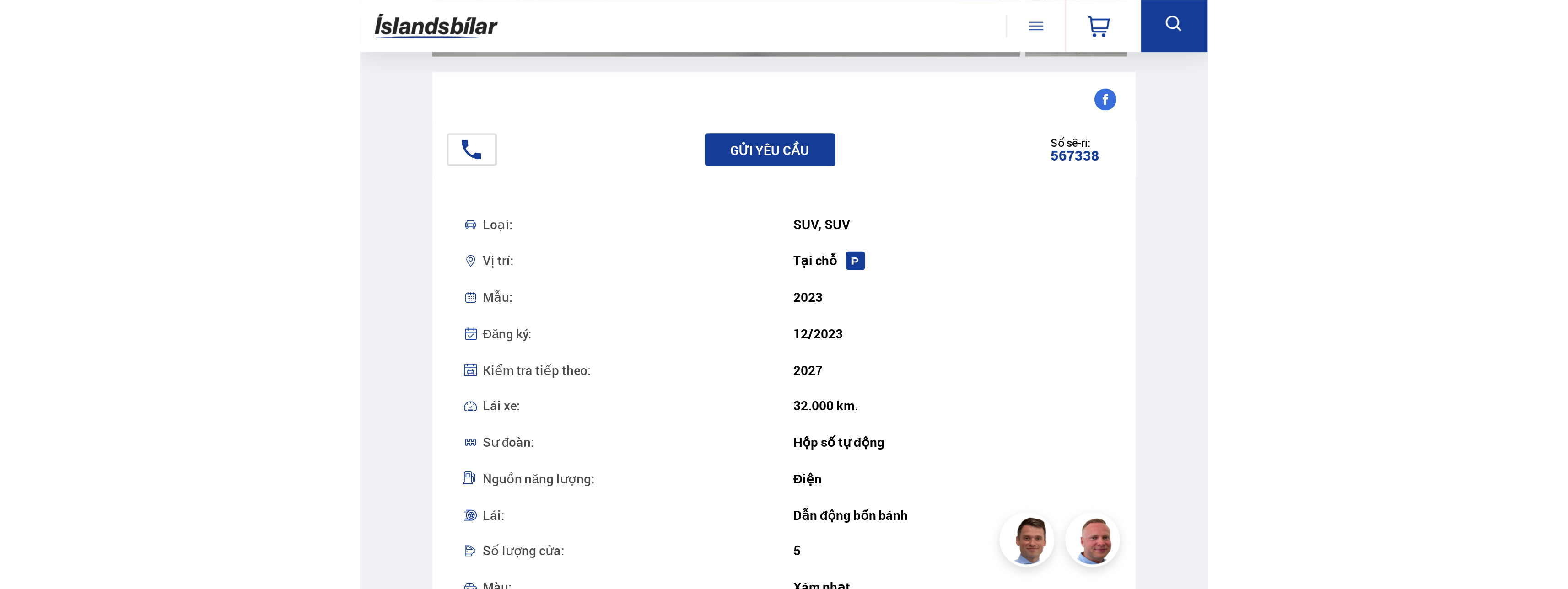
scroll to position [274, 0]
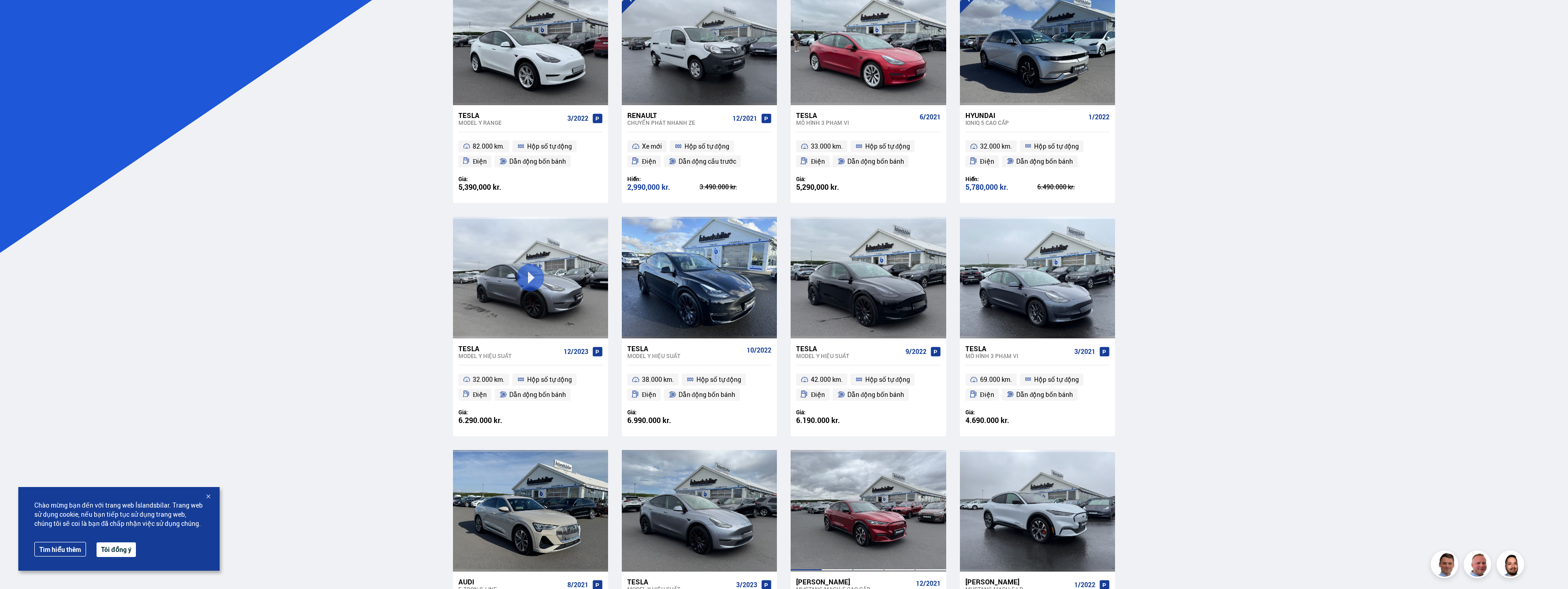
scroll to position [366, 0]
